Goal: Check status: Check status

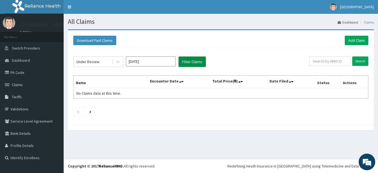
click at [196, 64] on button "Filter Claims" at bounding box center [192, 61] width 27 height 11
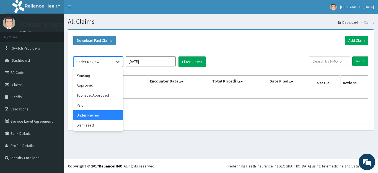
click at [119, 63] on icon at bounding box center [118, 62] width 6 height 6
click at [97, 85] on div "Approved" at bounding box center [98, 85] width 50 height 10
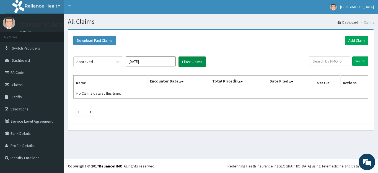
click at [185, 63] on button "Filter Claims" at bounding box center [192, 61] width 27 height 11
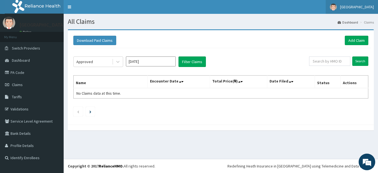
click at [344, 5] on span "[GEOGRAPHIC_DATA]" at bounding box center [357, 6] width 34 height 5
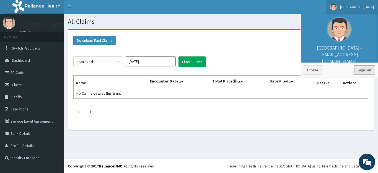
click at [367, 71] on link "Sign out" at bounding box center [364, 69] width 21 height 9
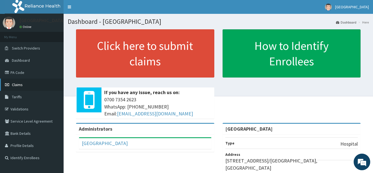
click at [38, 80] on link "Claims" at bounding box center [32, 85] width 64 height 12
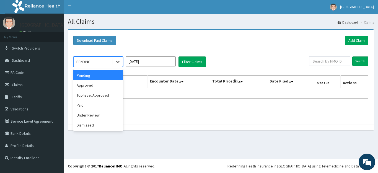
click at [121, 63] on div at bounding box center [118, 62] width 10 height 10
click at [100, 114] on div "Under Review" at bounding box center [98, 115] width 50 height 10
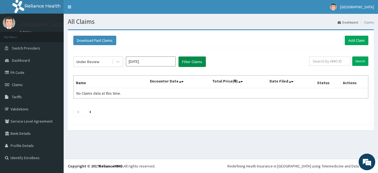
click at [191, 63] on button "Filter Claims" at bounding box center [192, 61] width 27 height 11
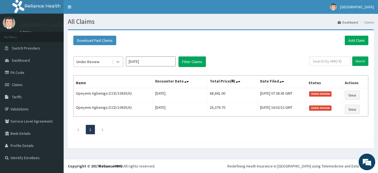
click at [117, 64] on icon at bounding box center [118, 62] width 6 height 6
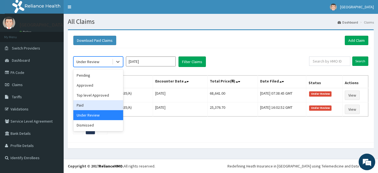
click at [94, 103] on div "Paid" at bounding box center [98, 105] width 50 height 10
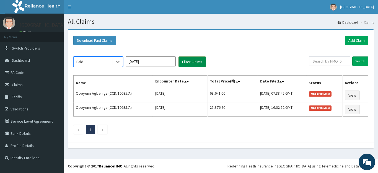
click at [189, 62] on button "Filter Claims" at bounding box center [192, 61] width 27 height 11
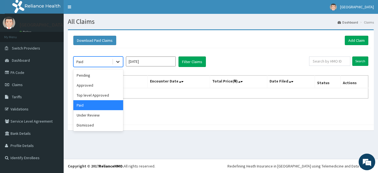
click at [118, 63] on icon at bounding box center [118, 62] width 6 height 6
click at [97, 86] on div "Approved" at bounding box center [98, 85] width 50 height 10
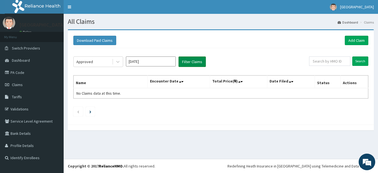
click at [192, 62] on button "Filter Claims" at bounding box center [192, 61] width 27 height 11
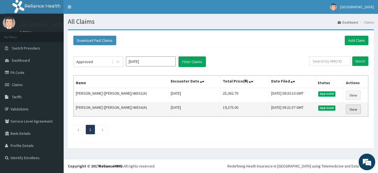
click at [352, 110] on link "View" at bounding box center [353, 109] width 15 height 9
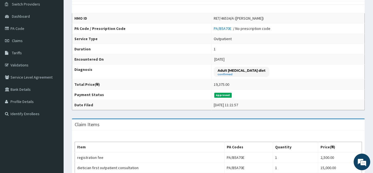
scroll to position [52, 0]
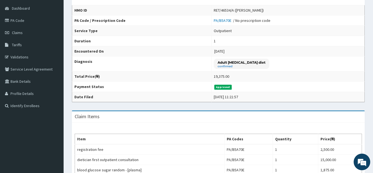
click at [372, 51] on div "Provider - De Greenpearl Hospital HMO ID RET/46534/A (Akeem Oyebamiji) PA Code …" at bounding box center [219, 124] width 310 height 294
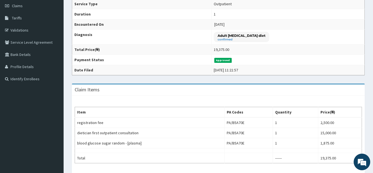
scroll to position [79, 0]
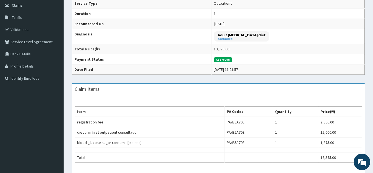
drag, startPoint x: 373, startPoint y: 70, endPoint x: 373, endPoint y: 73, distance: 3.1
click at [373, 73] on div "Provider - De Greenpearl Hospital HMO ID RET/46534/A (Akeem Oyebamiji) PA Code …" at bounding box center [219, 97] width 310 height 294
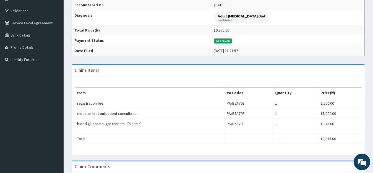
scroll to position [102, 0]
